Goal: Use online tool/utility

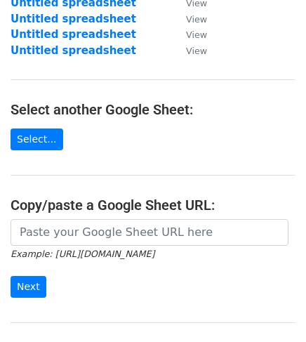
scroll to position [191, 0]
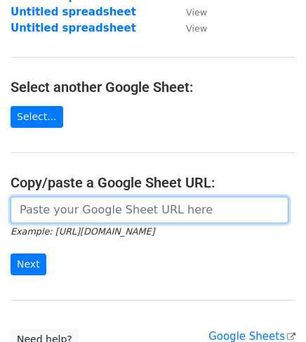
click at [46, 209] on input "url" at bounding box center [150, 210] width 278 height 27
paste input "[URL][DOMAIN_NAME]"
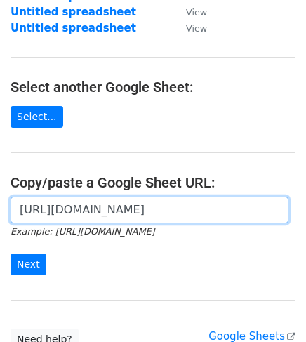
scroll to position [0, 425]
type input "[URL][DOMAIN_NAME]"
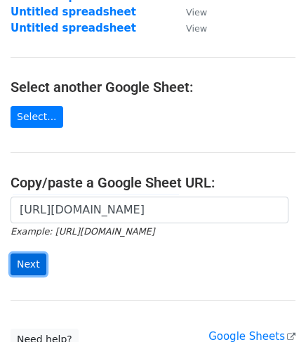
click at [39, 260] on input "Next" at bounding box center [29, 265] width 36 height 22
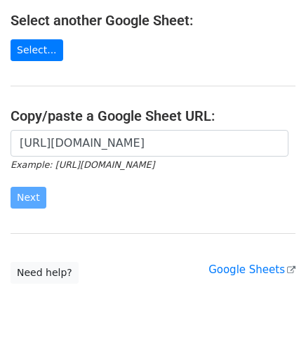
scroll to position [311, 0]
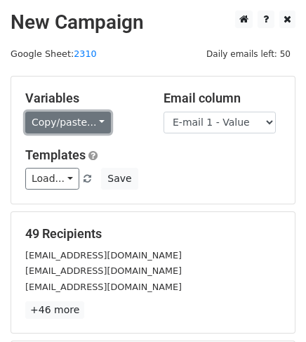
click at [84, 120] on link "Copy/paste..." at bounding box center [68, 123] width 86 height 22
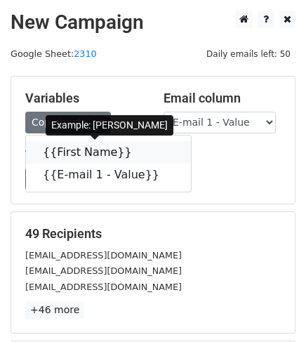
click at [85, 149] on link "{{First Name}}" at bounding box center [108, 152] width 165 height 22
